Goal: Task Accomplishment & Management: Use online tool/utility

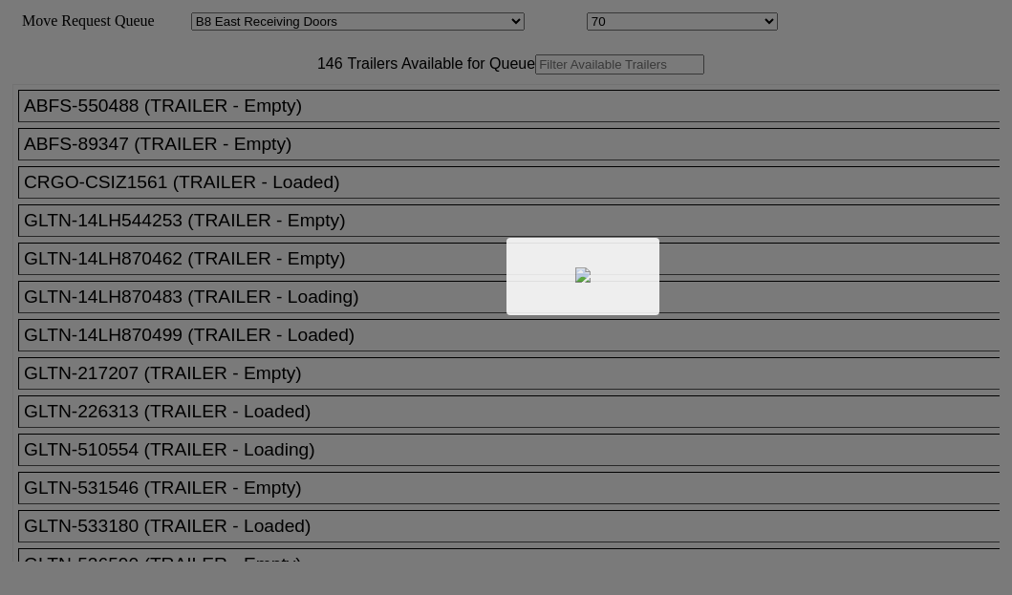
select select "536"
select select "8238"
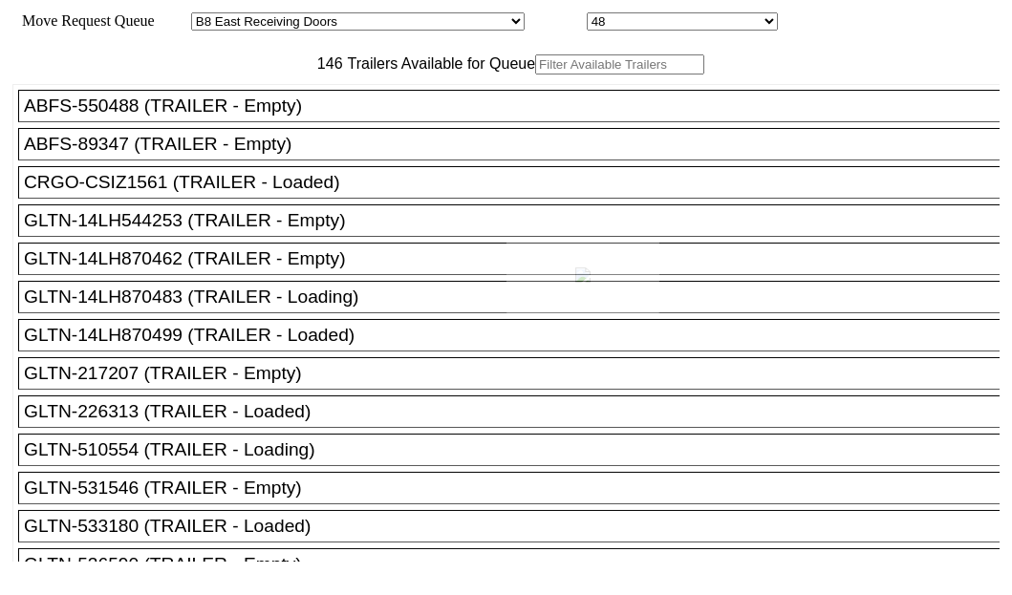
click at [257, 120] on div at bounding box center [506, 297] width 1012 height 595
click at [535, 75] on input "text" at bounding box center [619, 64] width 169 height 20
paste input "151365"
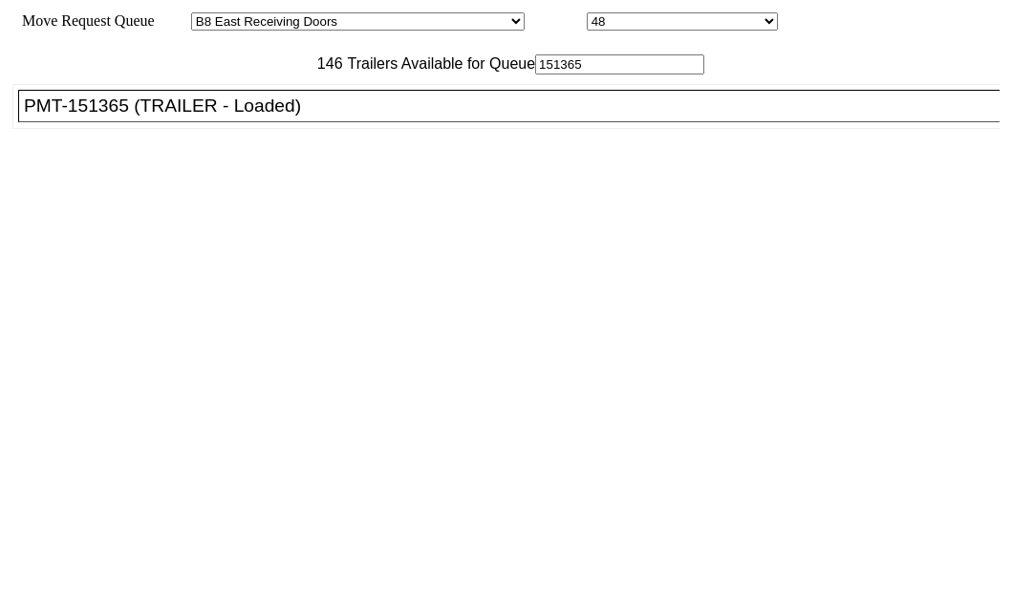
type input "151365"
click at [121, 117] on div "PMT-151365 (TRAILER - Loaded)" at bounding box center [517, 106] width 987 height 21
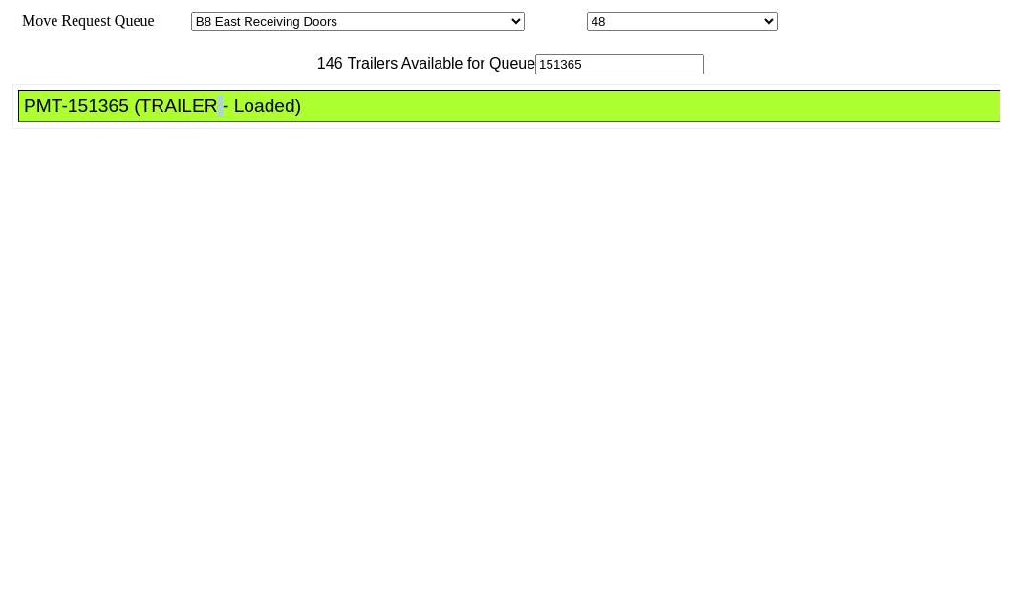
click at [121, 117] on div "PMT-151365 (TRAILER - Loaded)" at bounding box center [517, 106] width 987 height 21
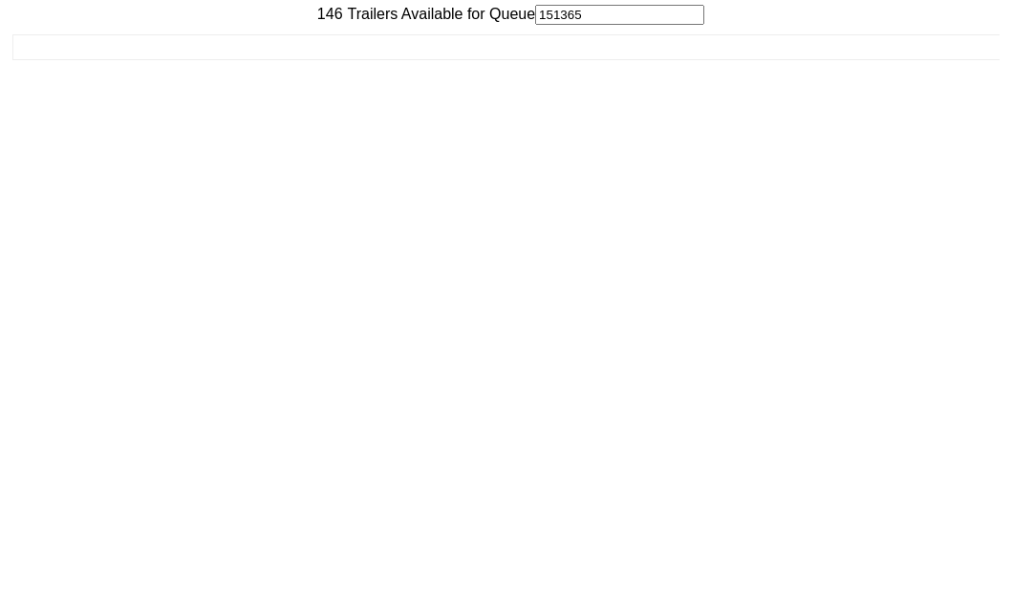
scroll to position [76, 0]
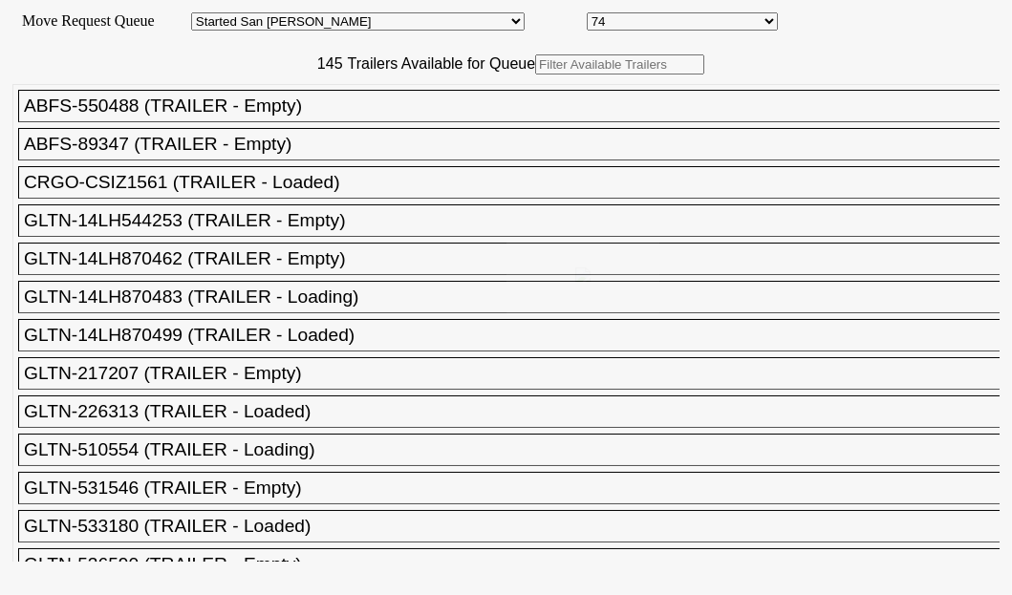
click at [345, 115] on body "Move Request Queue Area Started [GEOGRAPHIC_DATA][PERSON_NAME][PERSON_NAME] [GE…" at bounding box center [506, 323] width 997 height 630
drag, startPoint x: 350, startPoint y: 112, endPoint x: 355, endPoint y: 125, distance: 14.2
click at [535, 75] on input "text" at bounding box center [619, 64] width 169 height 20
paste input "MRKU5599929"
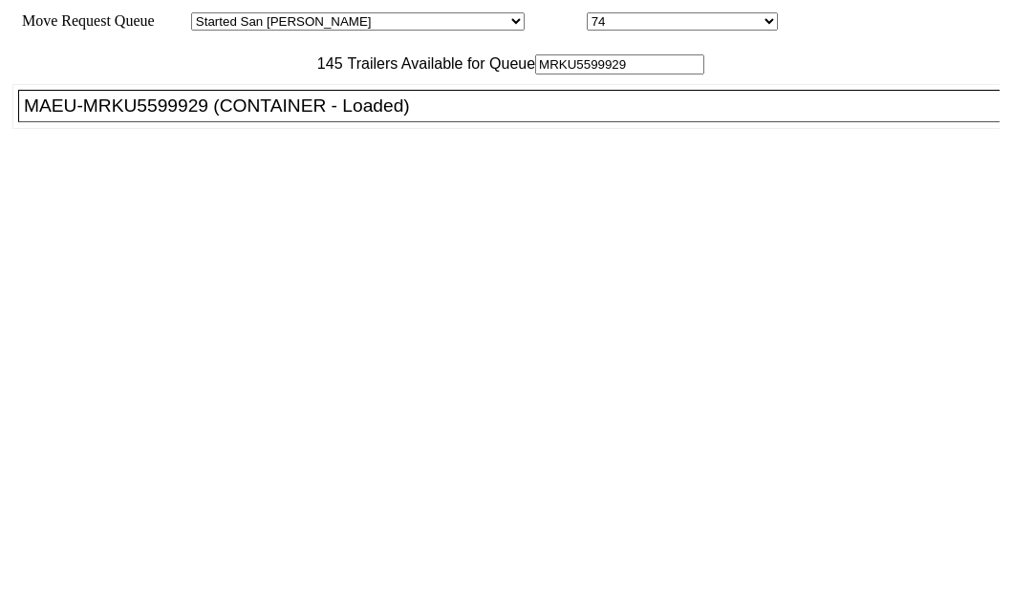
type input "MRKU5599929"
click at [130, 117] on div "MAEU-MRKU5599929 (CONTAINER - Loaded)" at bounding box center [517, 106] width 987 height 21
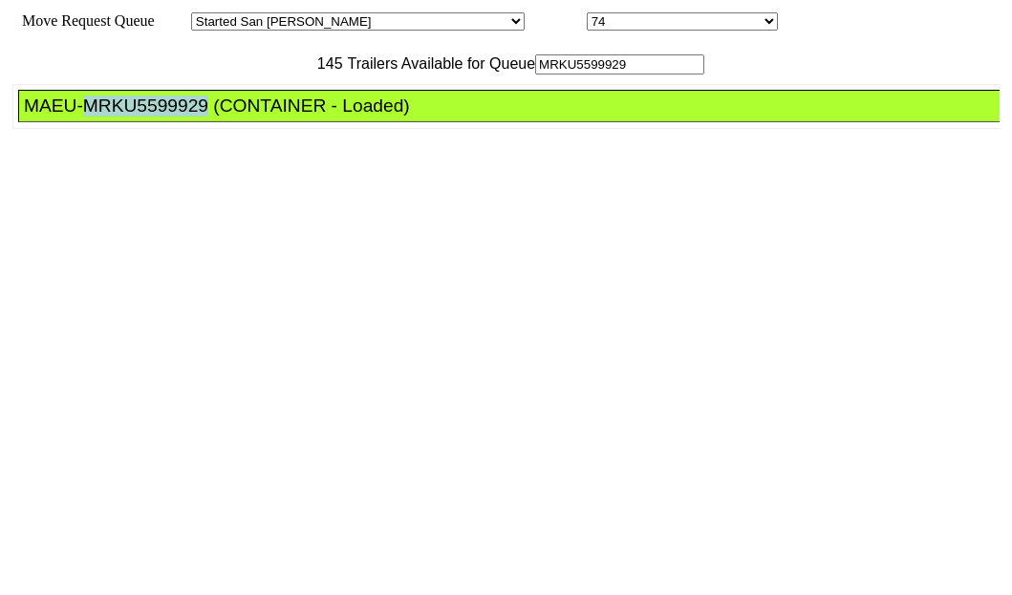
click at [130, 117] on div "MAEU-MRKU5599929 (CONTAINER - Loaded)" at bounding box center [517, 106] width 987 height 21
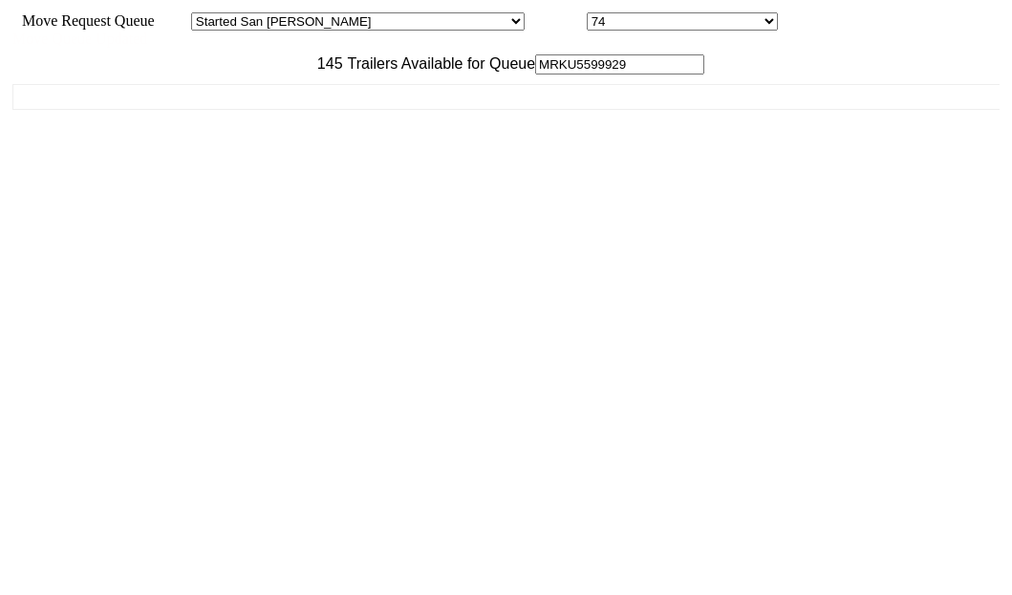
click at [130, 177] on div "ABFS-550488 (TRAILER - Empty) ABFS-89347 (TRAILER - Empty) CRGO-CSIZ1561 (TRAIL…" at bounding box center [505, 318] width 987 height 487
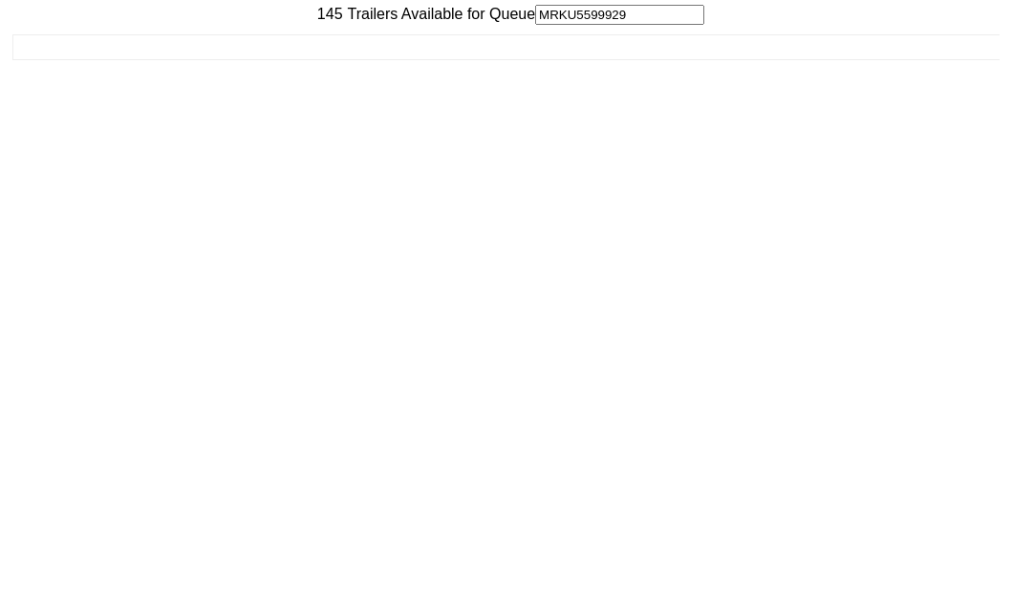
scroll to position [76, 0]
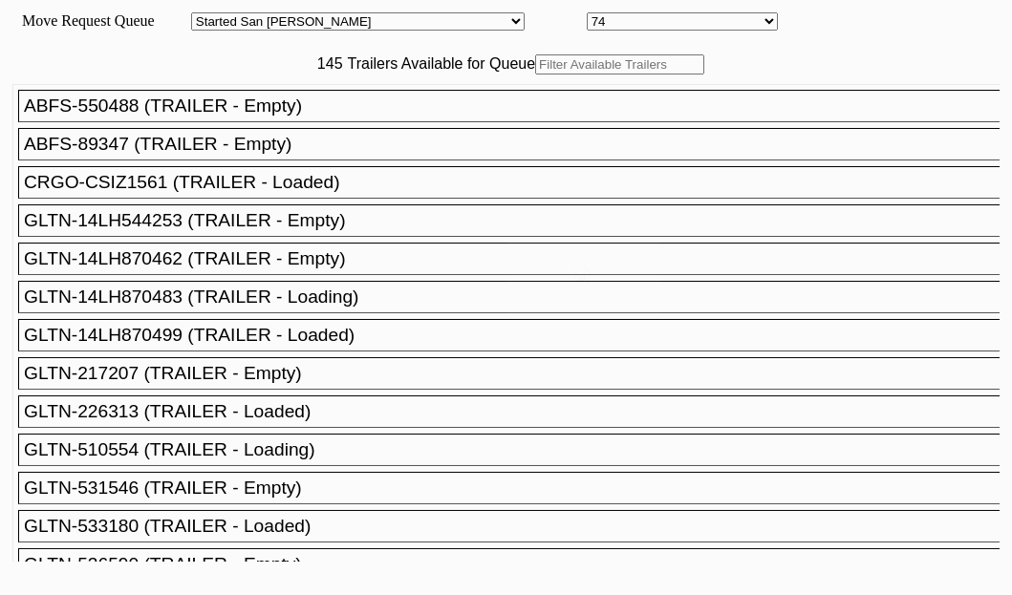
click at [258, 127] on body "Move Request Queue Area Started [GEOGRAPHIC_DATA][PERSON_NAME][PERSON_NAME] [GE…" at bounding box center [506, 323] width 997 height 630
click at [535, 75] on input "text" at bounding box center [619, 64] width 169 height 20
paste input "JBHU297789"
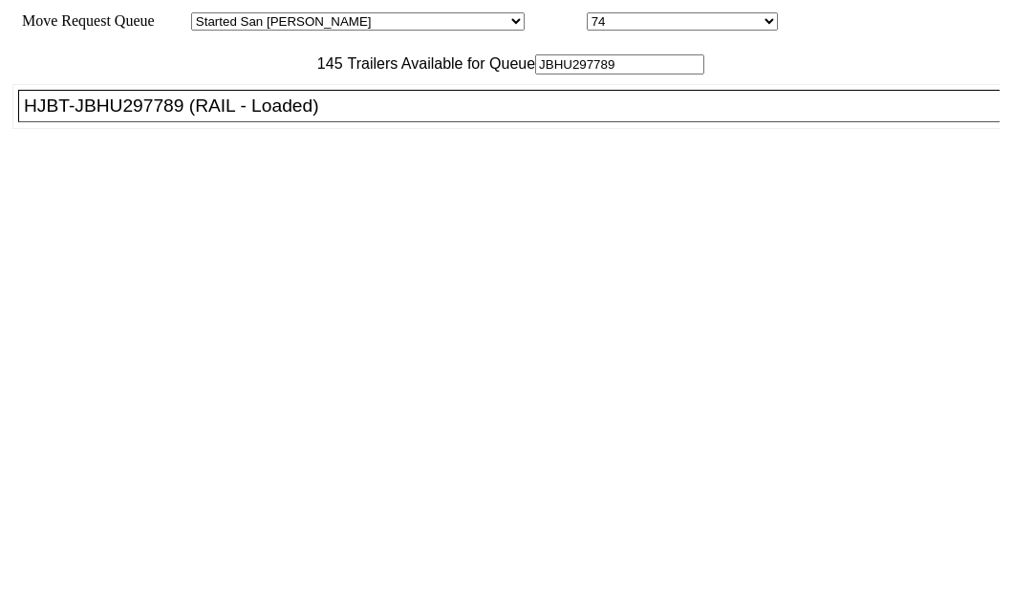
type input "JBHU297789"
click at [124, 117] on div "HJBT-JBHU297789 (RAIL - Loaded)" at bounding box center [517, 106] width 987 height 21
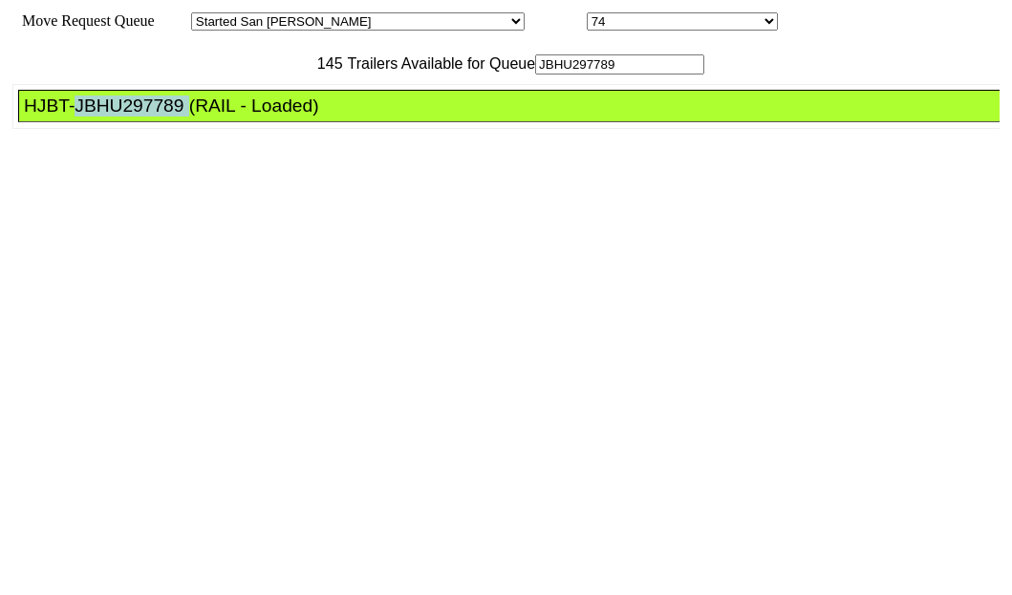
click at [124, 117] on div "HJBT-JBHU297789 (RAIL - Loaded)" at bounding box center [517, 106] width 987 height 21
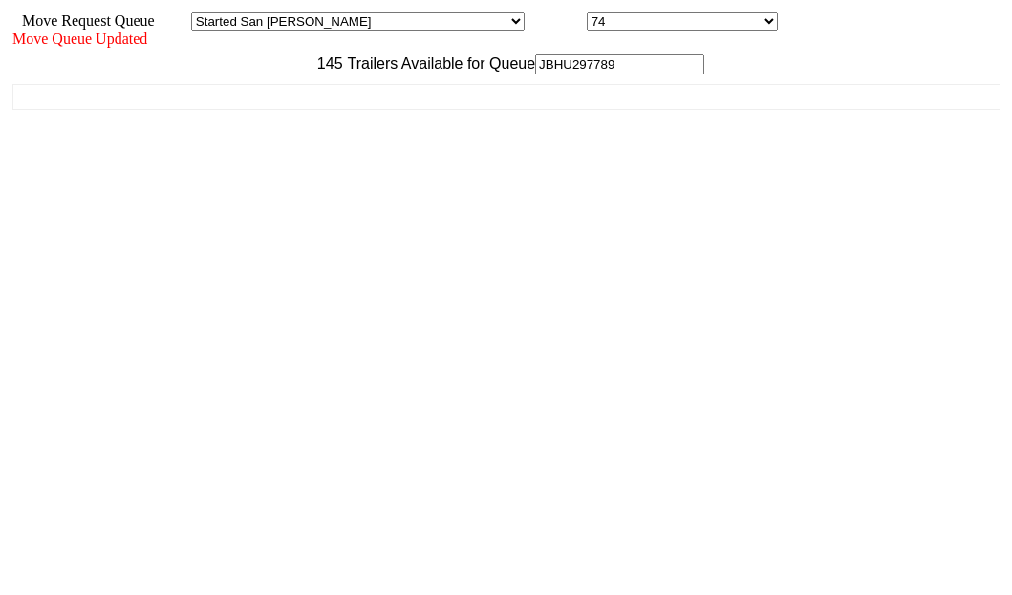
scroll to position [76, 0]
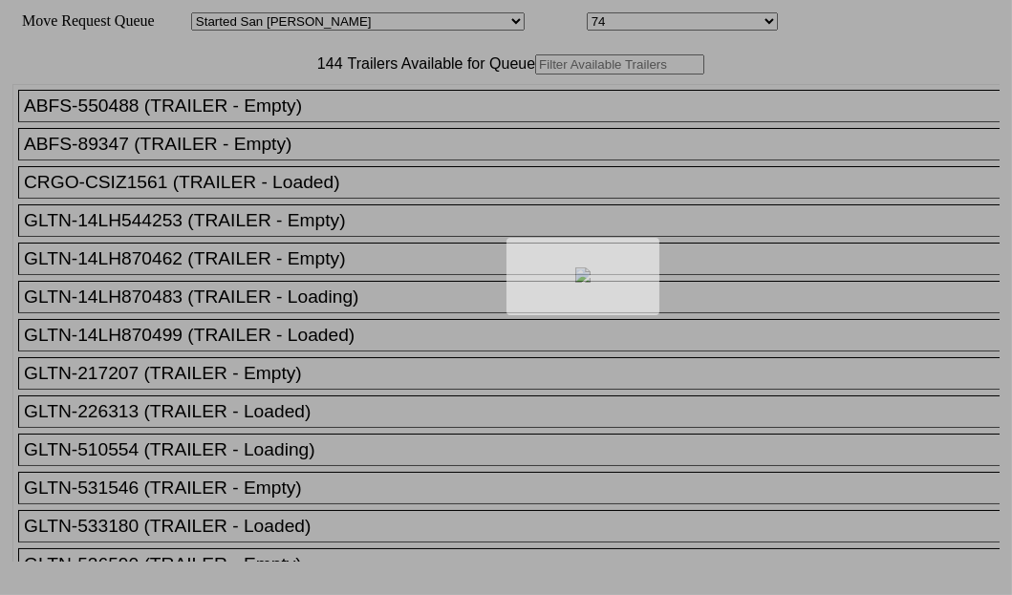
click at [307, 119] on div at bounding box center [506, 297] width 1012 height 595
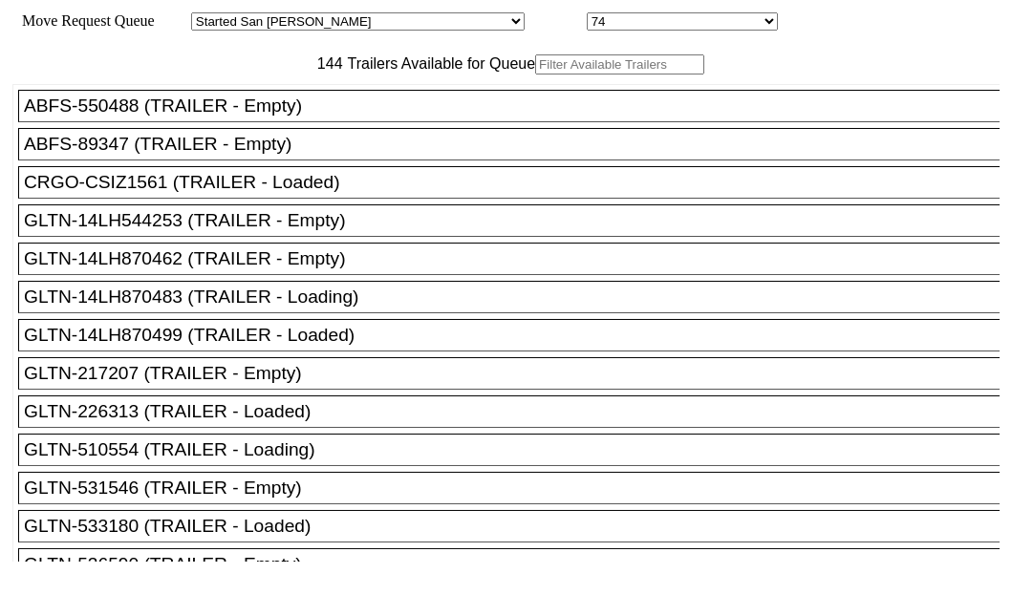
click at [535, 75] on input "text" at bounding box center [619, 64] width 169 height 20
paste input "180185"
type input "180185"
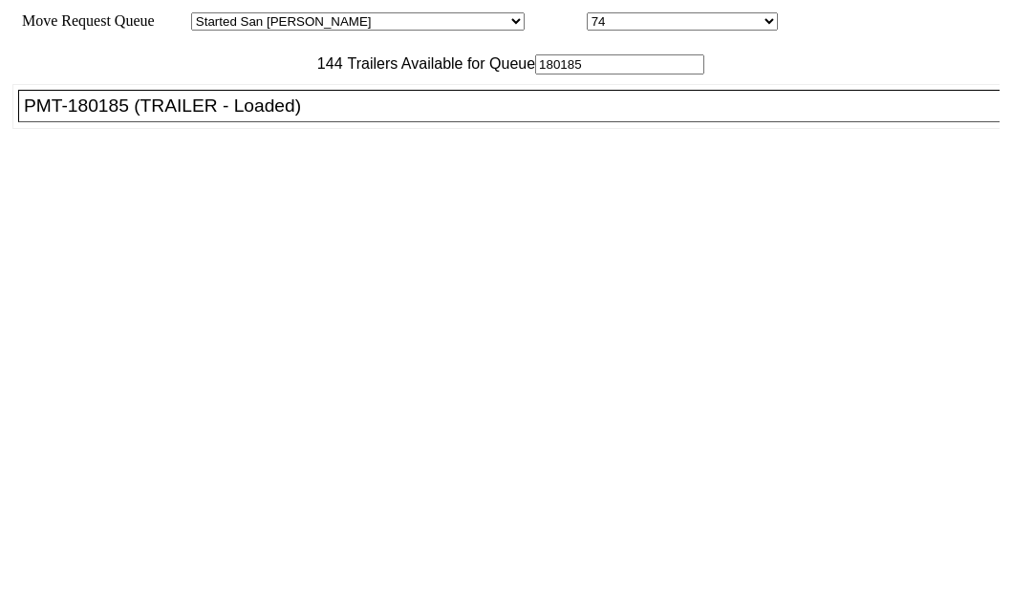
click at [134, 117] on div "PMT-180185 (TRAILER - Loaded)" at bounding box center [517, 106] width 987 height 21
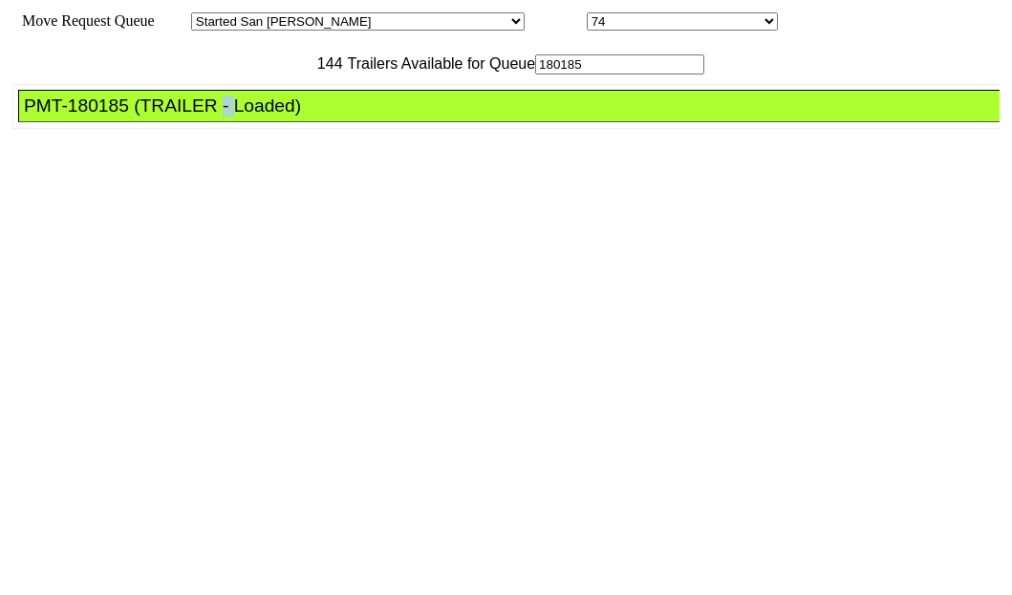
click at [134, 117] on div "PMT-180185 (TRAILER - Loaded)" at bounding box center [517, 106] width 987 height 21
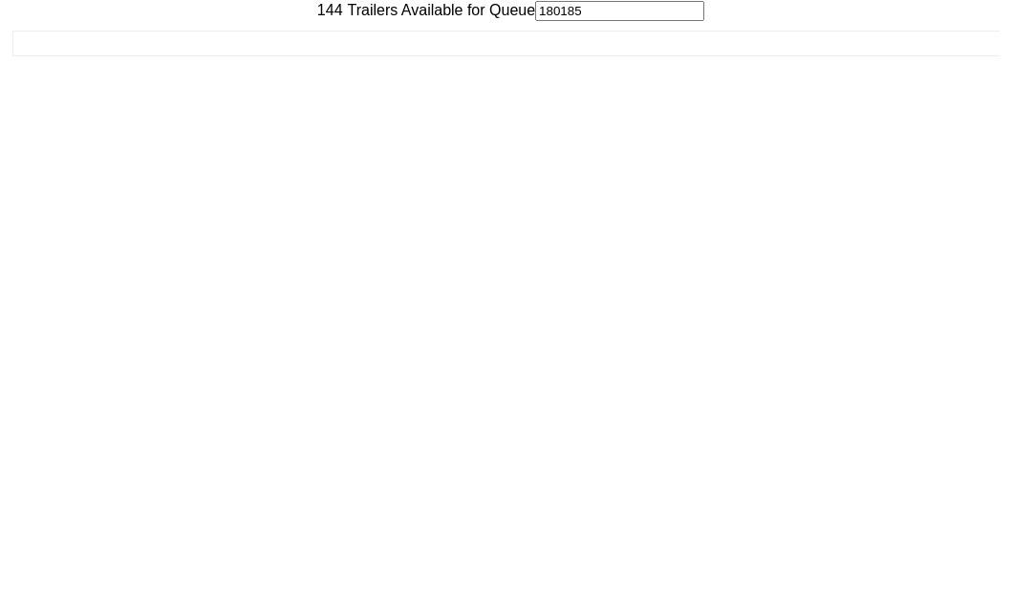
scroll to position [76, 0]
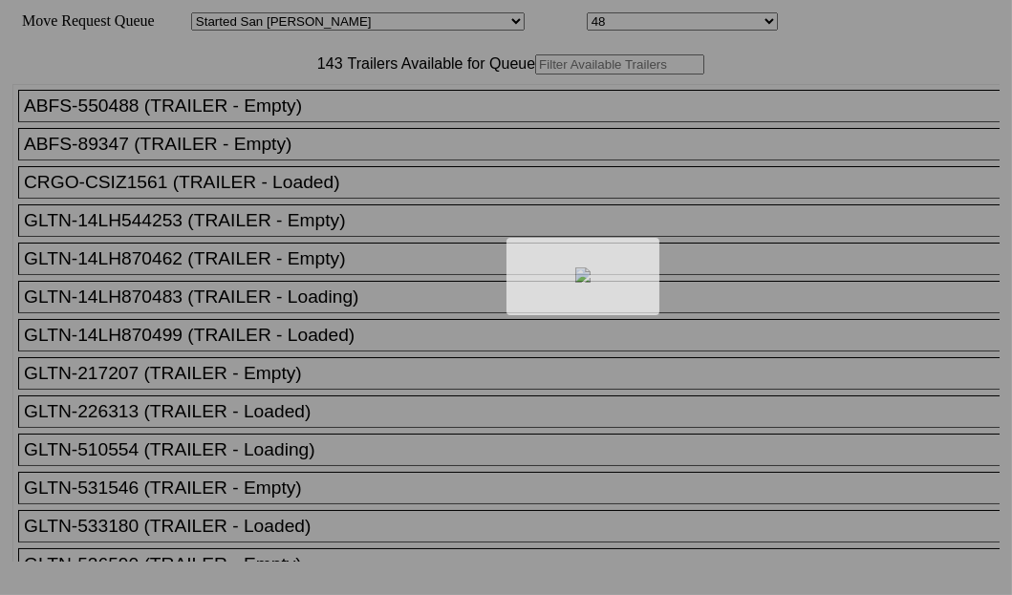
click at [323, 145] on div at bounding box center [506, 297] width 1012 height 595
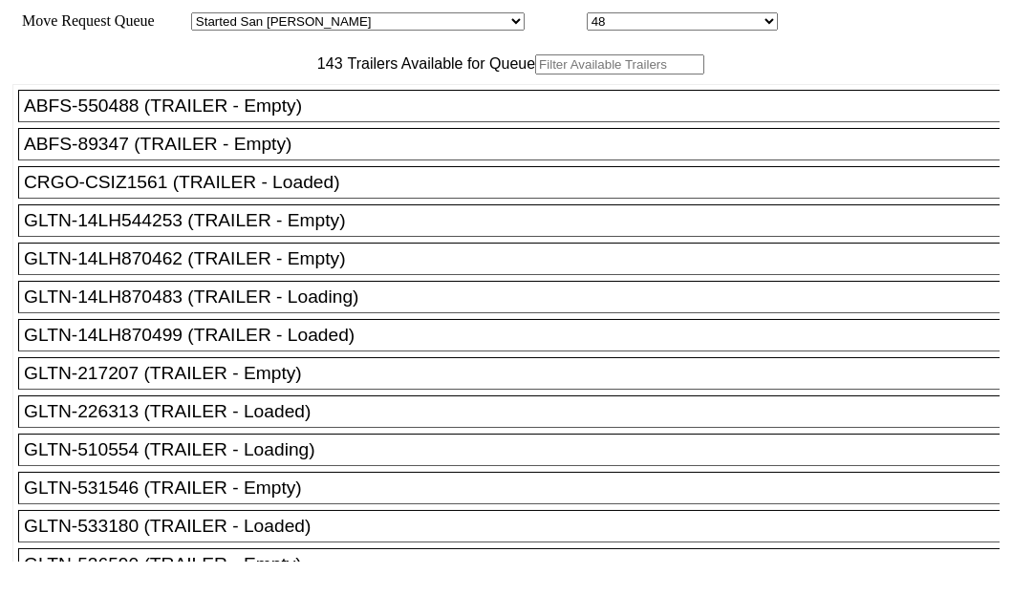
click at [535, 75] on input "text" at bounding box center [619, 64] width 169 height 20
paste input "TA228687"
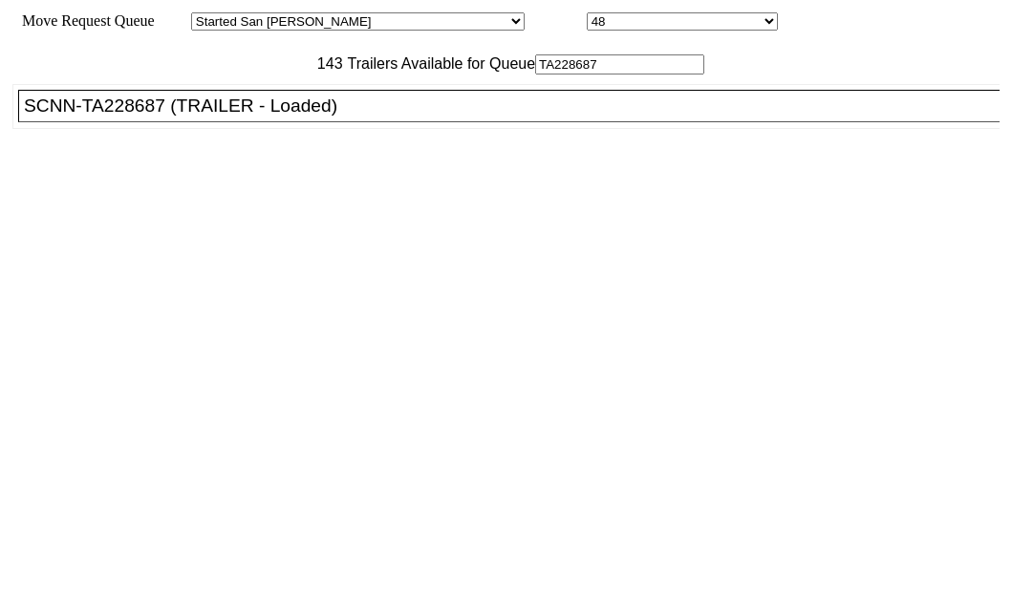
type input "TA228687"
click at [162, 117] on div "SCNN-TA228687 (TRAILER - Loaded)" at bounding box center [517, 106] width 987 height 21
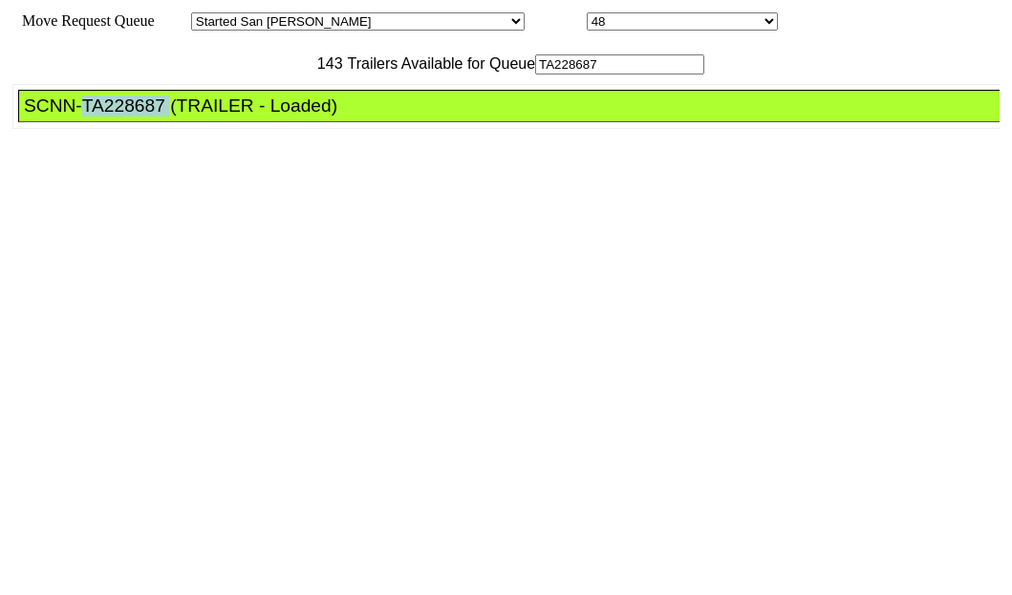
click at [162, 117] on div "SCNN-TA228687 (TRAILER - Loaded)" at bounding box center [517, 106] width 987 height 21
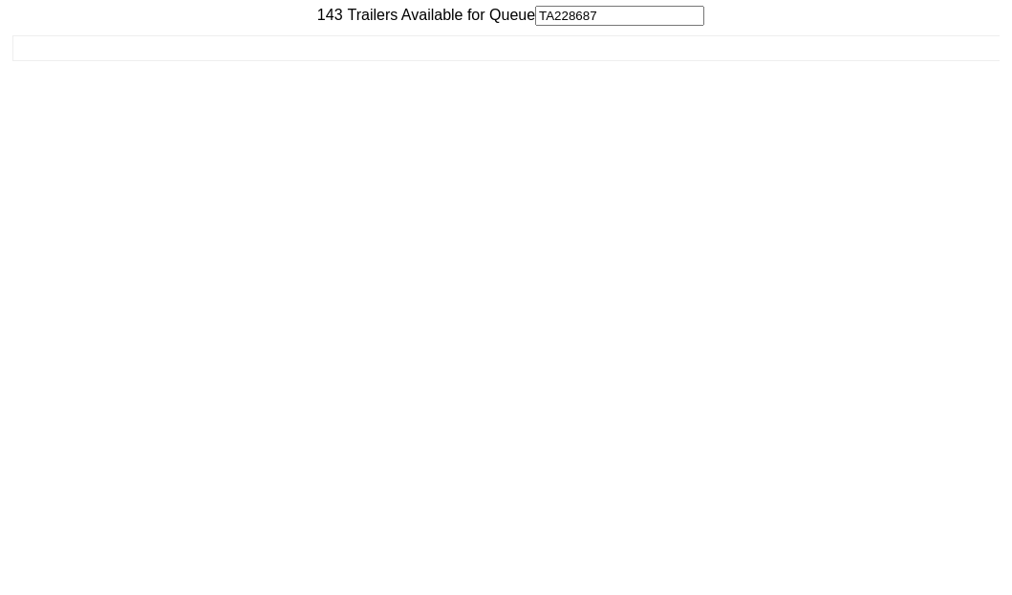
scroll to position [76, 0]
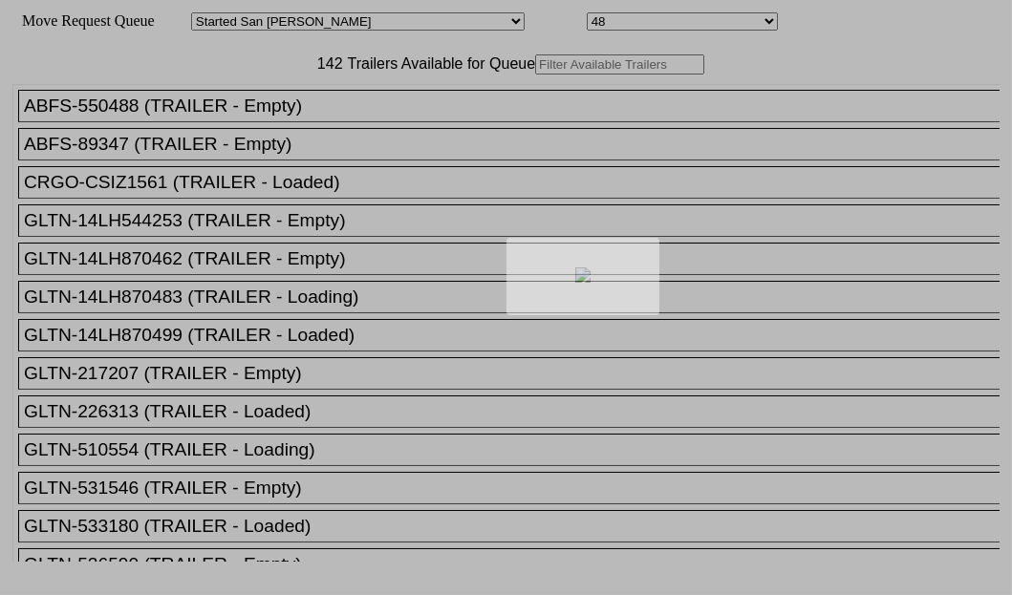
click at [282, 119] on body "Move Request Queue Area Started [GEOGRAPHIC_DATA][PERSON_NAME][PERSON_NAME] [GE…" at bounding box center [506, 323] width 997 height 630
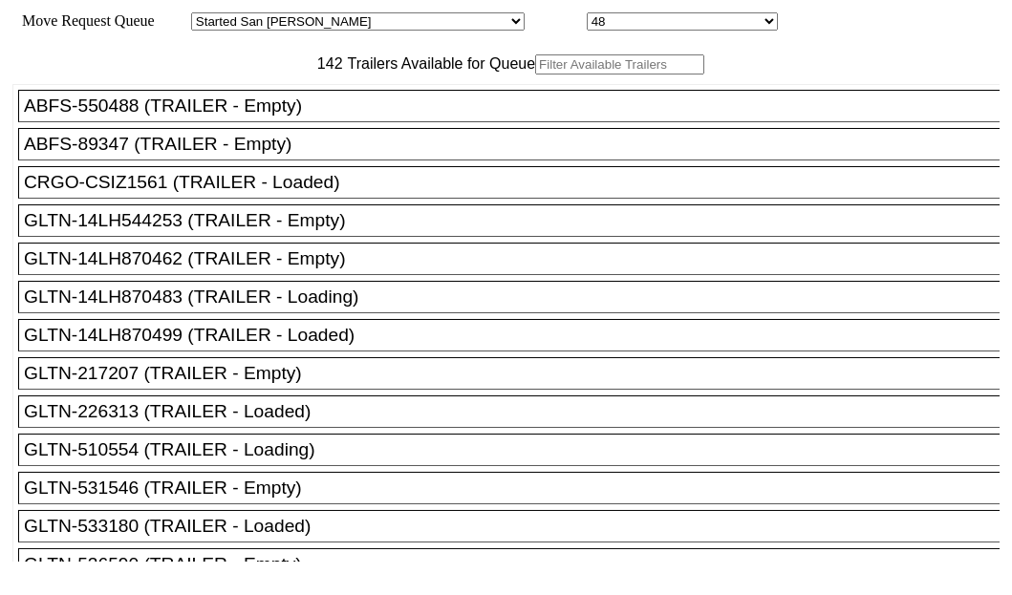
click at [535, 75] on input "text" at bounding box center [619, 64] width 169 height 20
paste input "651287"
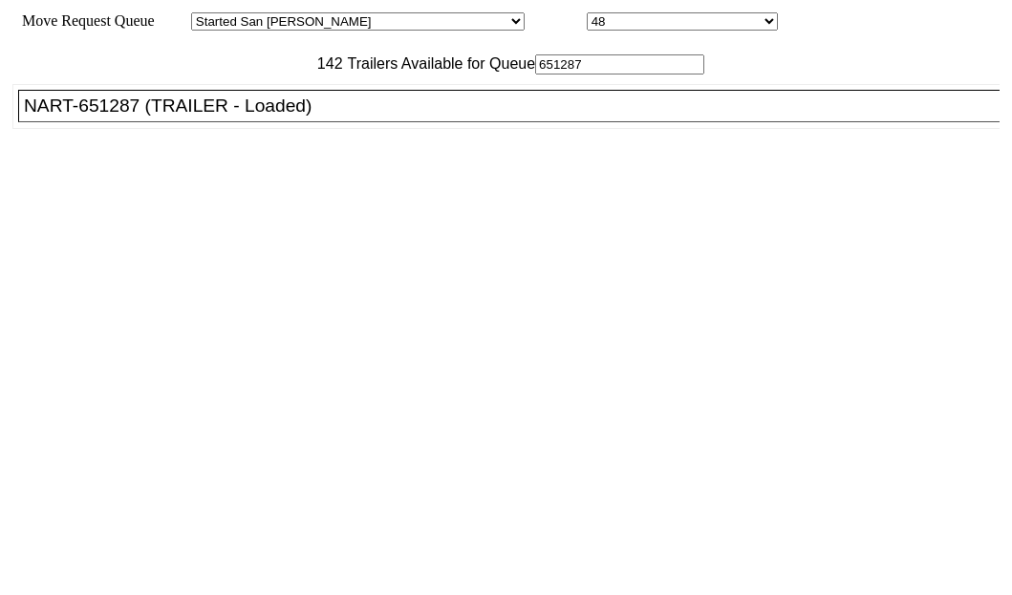
type input "651287"
click at [180, 117] on div "NART-651287 (TRAILER - Loaded)" at bounding box center [517, 106] width 987 height 21
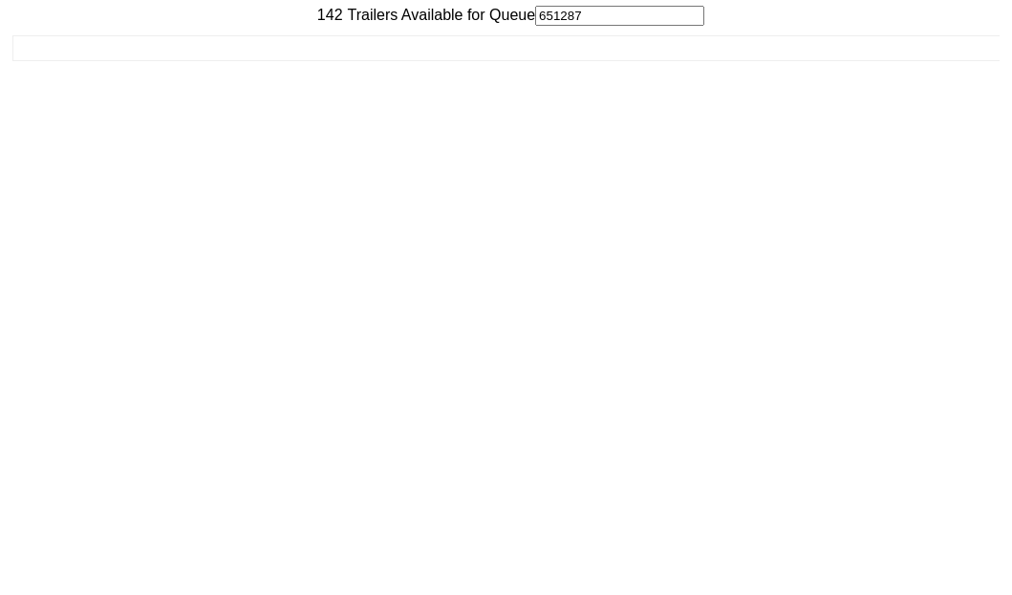
scroll to position [76, 0]
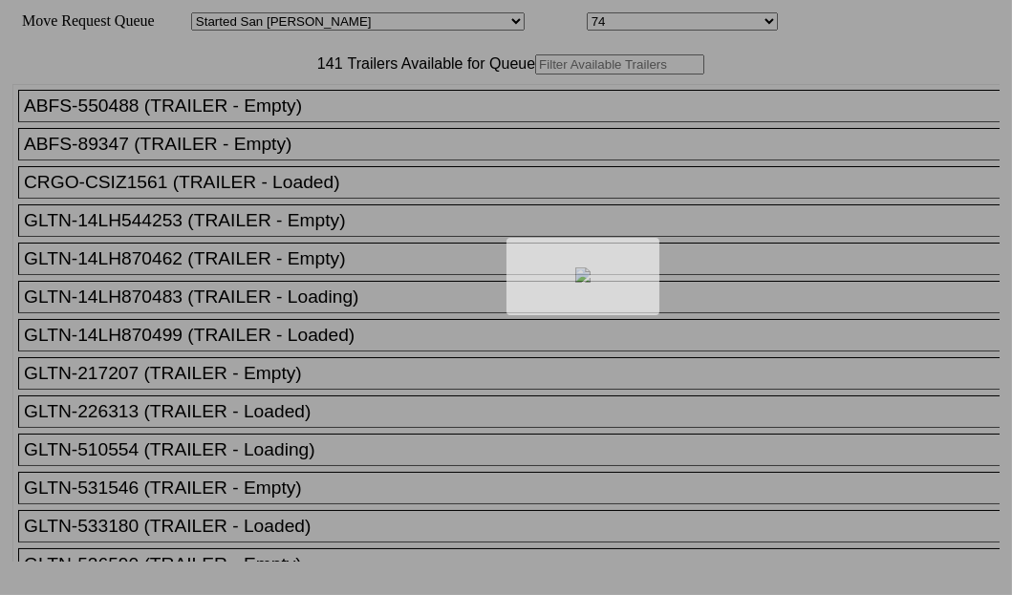
click at [321, 141] on div at bounding box center [506, 297] width 1012 height 595
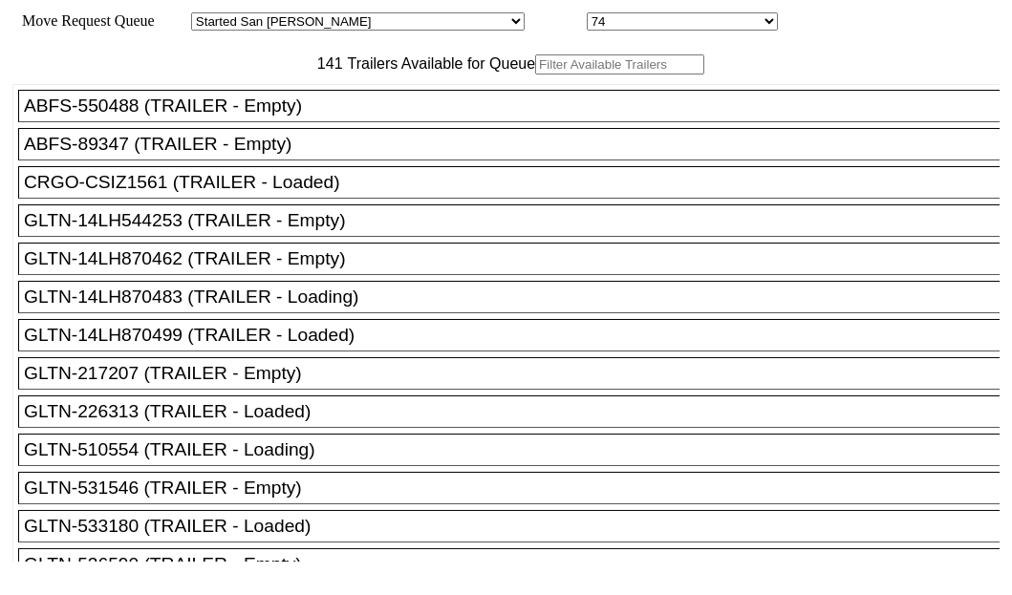
click at [535, 75] on input "text" at bounding box center [619, 64] width 169 height 20
paste input "525481"
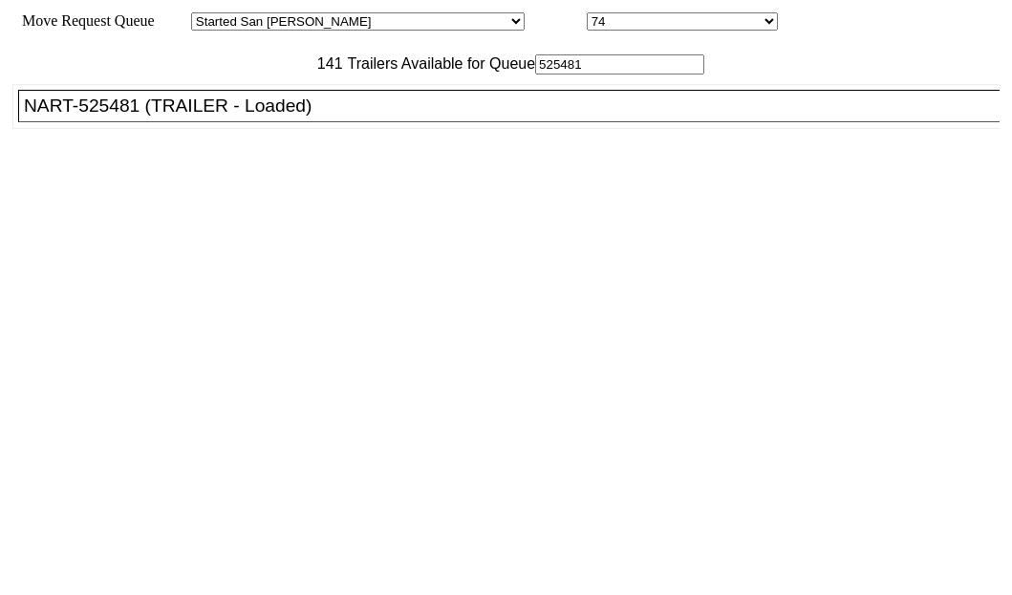
type input "525481"
click at [175, 117] on div "NART-525481 (TRAILER - Loaded)" at bounding box center [517, 106] width 987 height 21
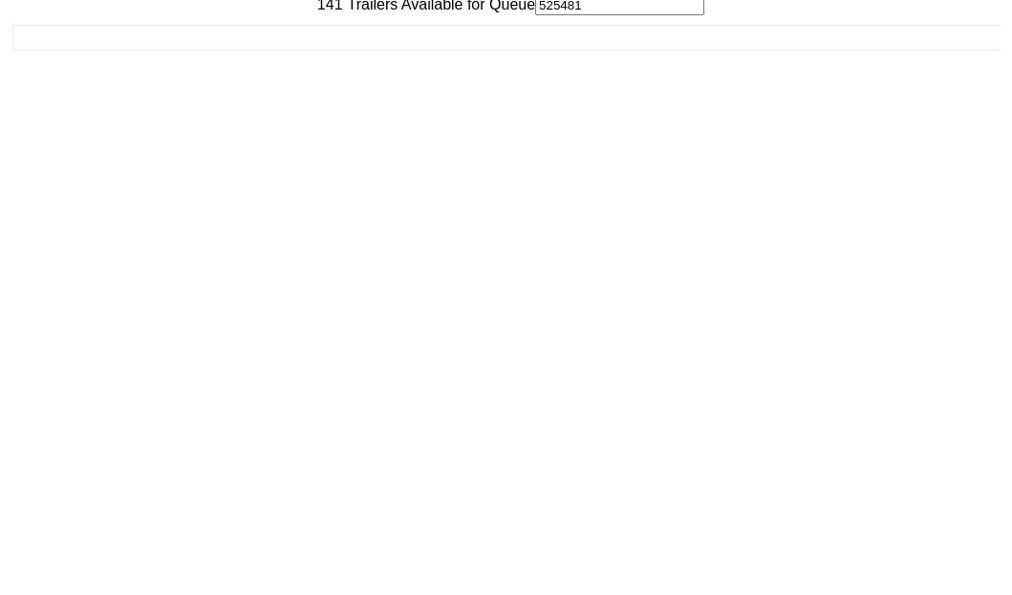
scroll to position [76, 0]
